Goal: Task Accomplishment & Management: Manage account settings

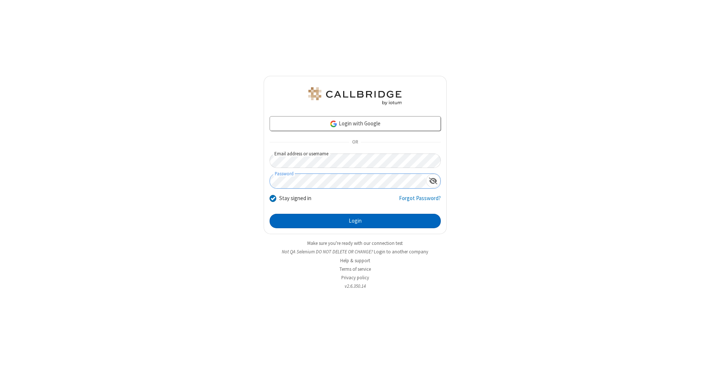
click at [355, 221] on button "Login" at bounding box center [355, 221] width 171 height 15
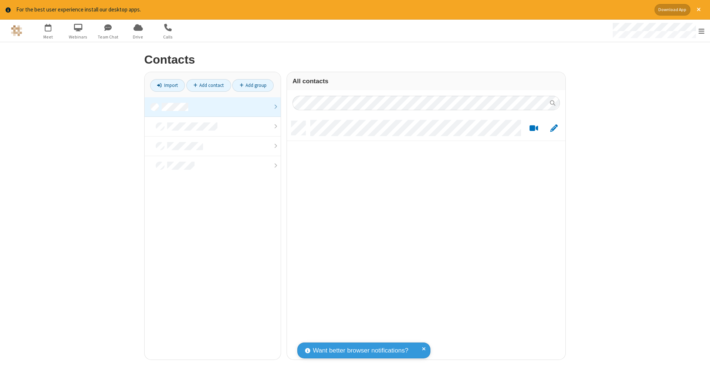
scroll to position [238, 273]
click at [213, 106] on link at bounding box center [213, 107] width 136 height 20
click at [209, 85] on link "Add contact" at bounding box center [208, 85] width 45 height 13
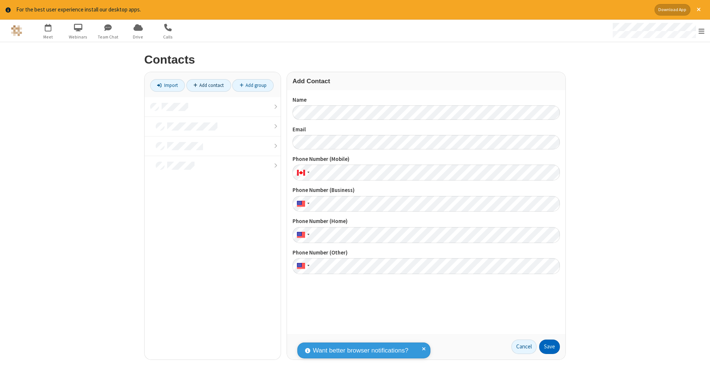
click at [549, 346] on button "Save" at bounding box center [549, 346] width 21 height 15
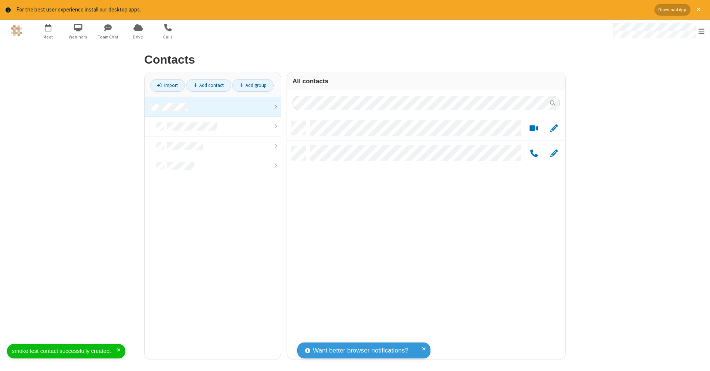
scroll to position [238, 273]
click at [209, 85] on link "Add contact" at bounding box center [208, 85] width 45 height 13
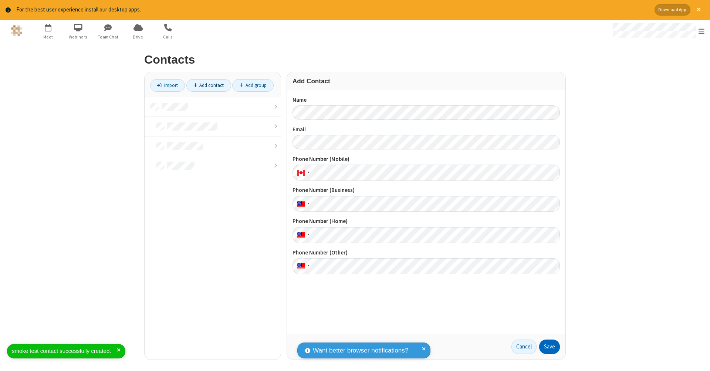
click at [549, 346] on button "Save" at bounding box center [549, 346] width 21 height 15
